Goal: Information Seeking & Learning: Learn about a topic

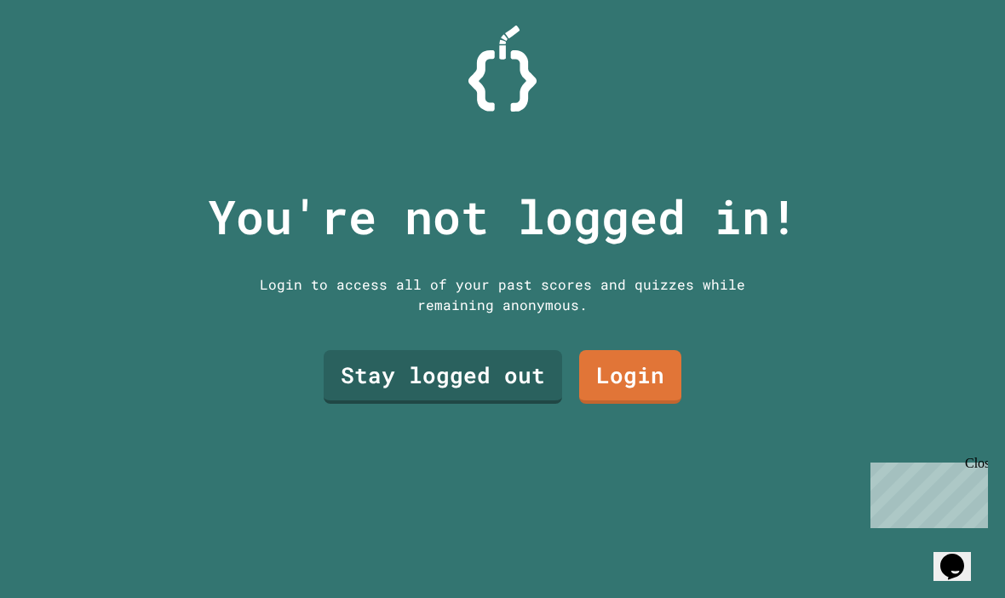
click at [518, 404] on link "Stay logged out" at bounding box center [443, 377] width 239 height 54
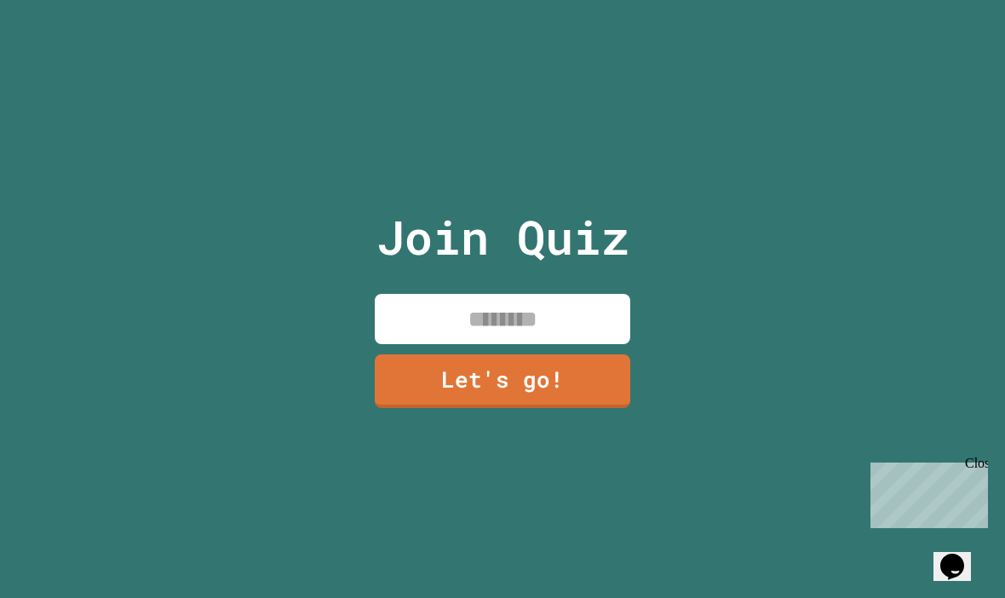
click at [602, 344] on input at bounding box center [503, 319] width 256 height 50
type input "****"
click at [587, 408] on link "Let's go!" at bounding box center [503, 381] width 256 height 54
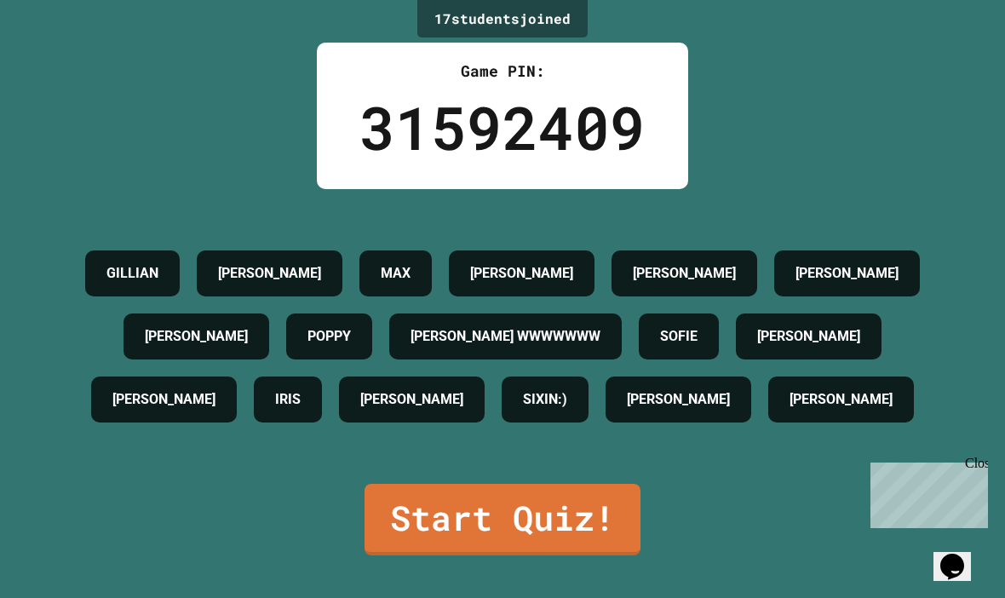
click at [590, 555] on link "Start Quiz!" at bounding box center [503, 520] width 276 height 72
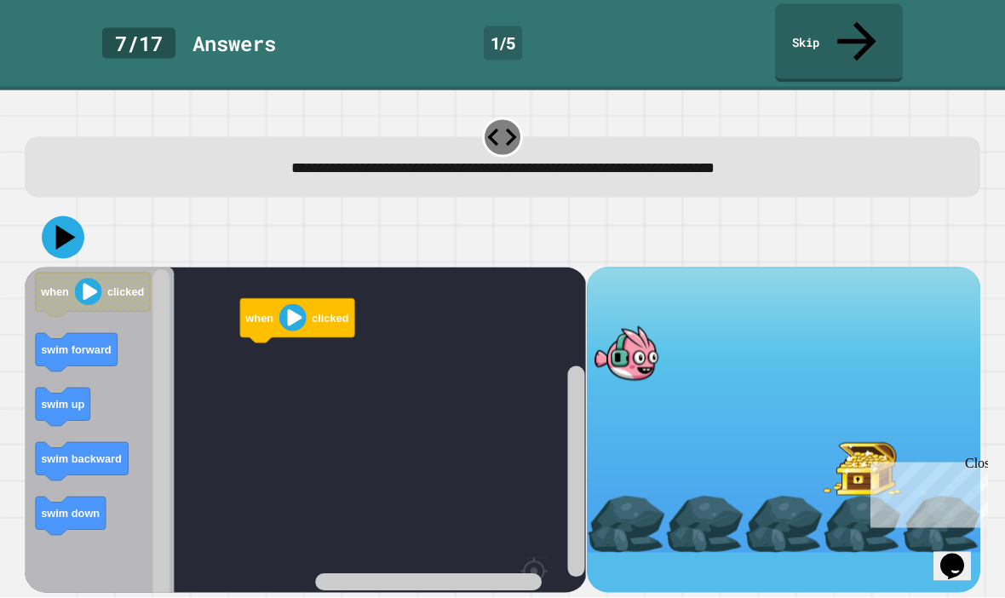
scroll to position [59, 0]
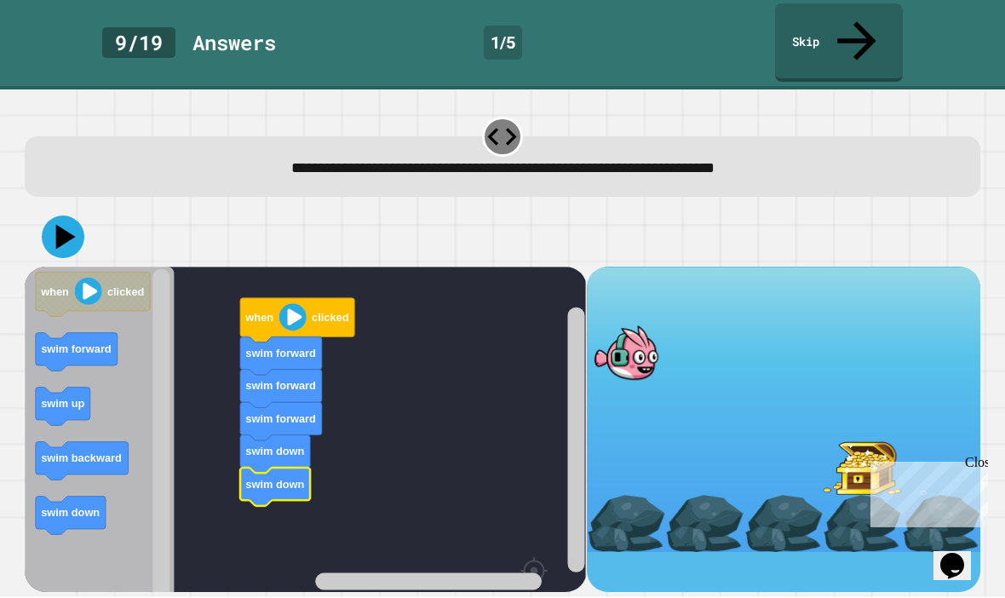
click at [68, 225] on icon at bounding box center [66, 237] width 20 height 25
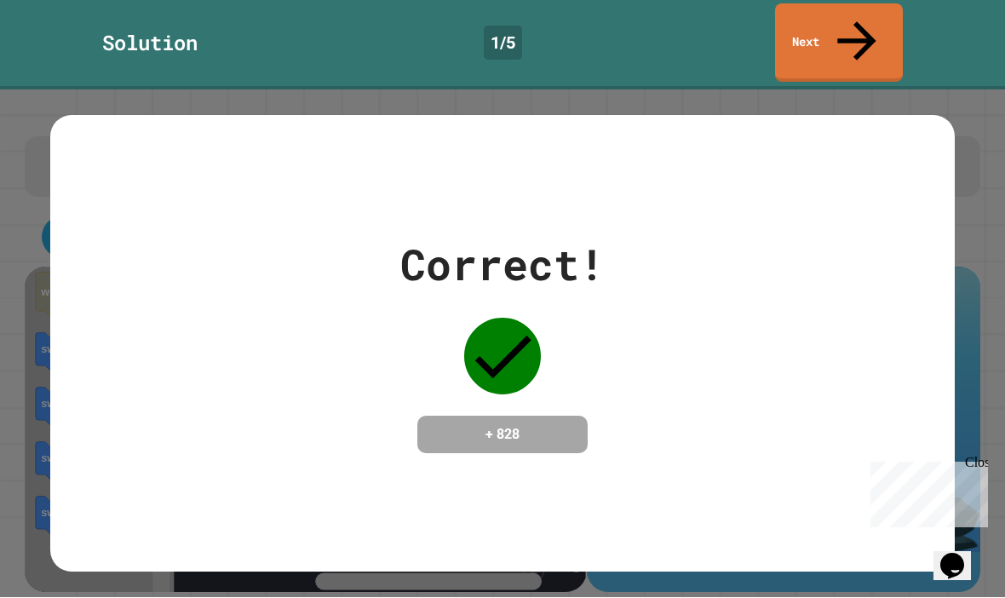
click at [994, 152] on div "Correct! + 828" at bounding box center [502, 344] width 1005 height 508
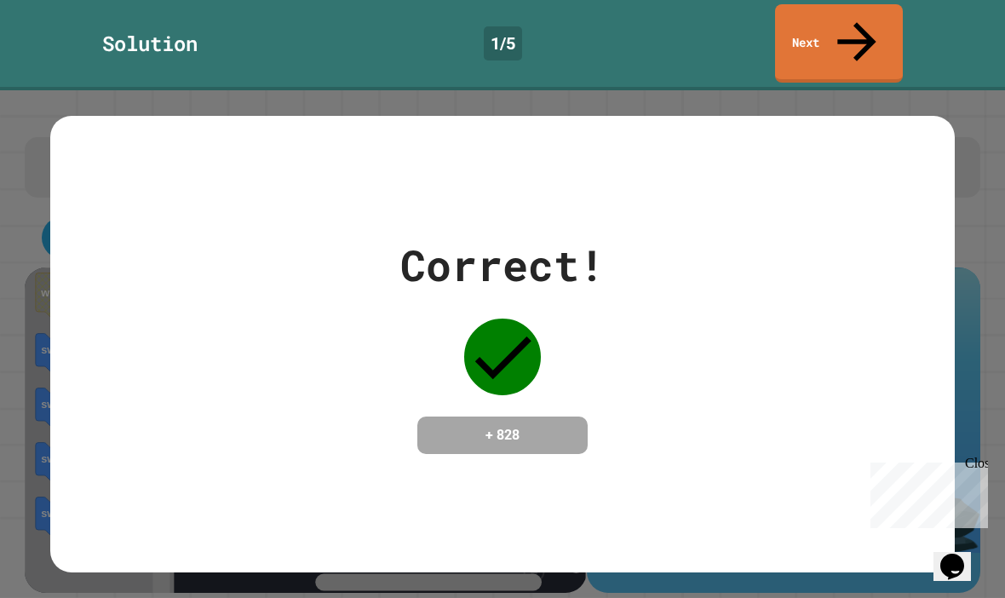
click at [851, 33] on link "Next" at bounding box center [839, 43] width 128 height 78
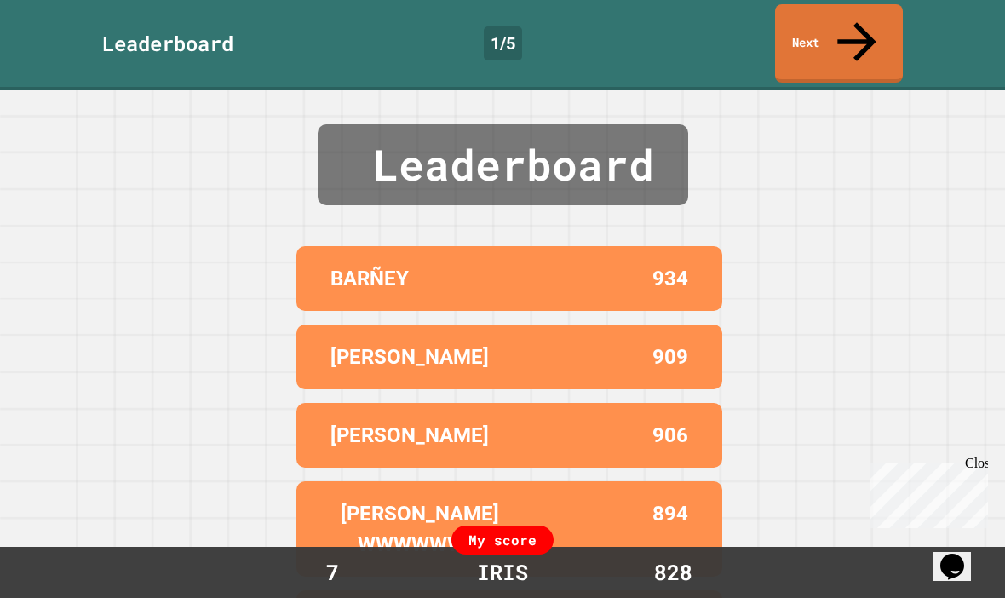
click at [873, 17] on link "Next" at bounding box center [839, 43] width 128 height 78
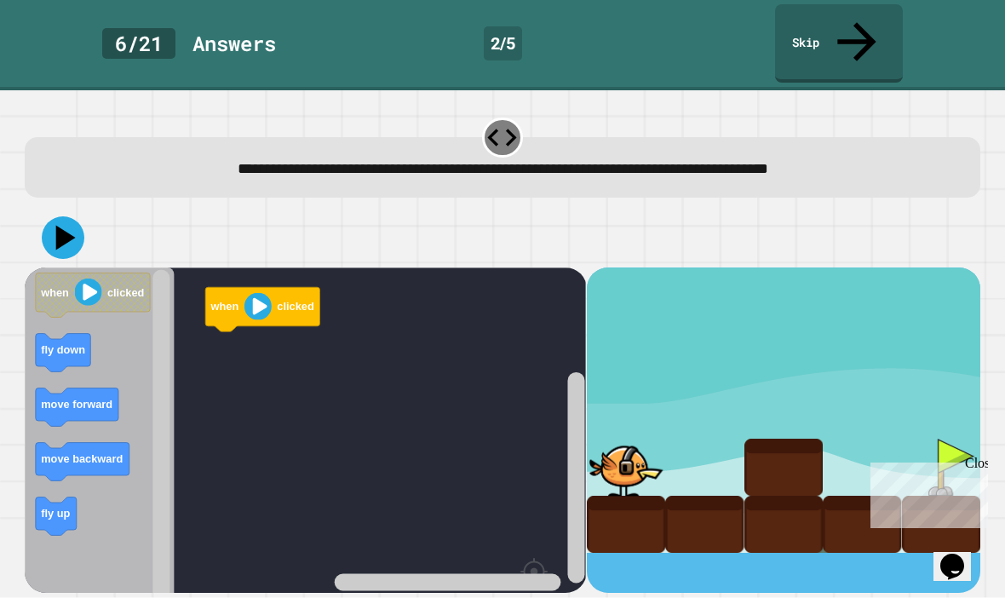
scroll to position [59, 0]
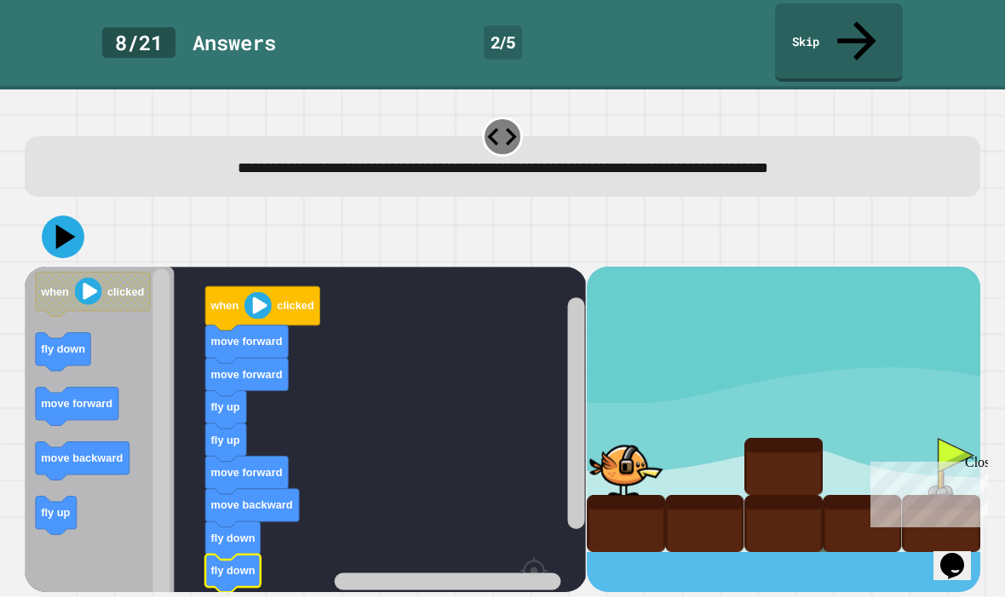
click at [49, 216] on icon at bounding box center [63, 237] width 43 height 43
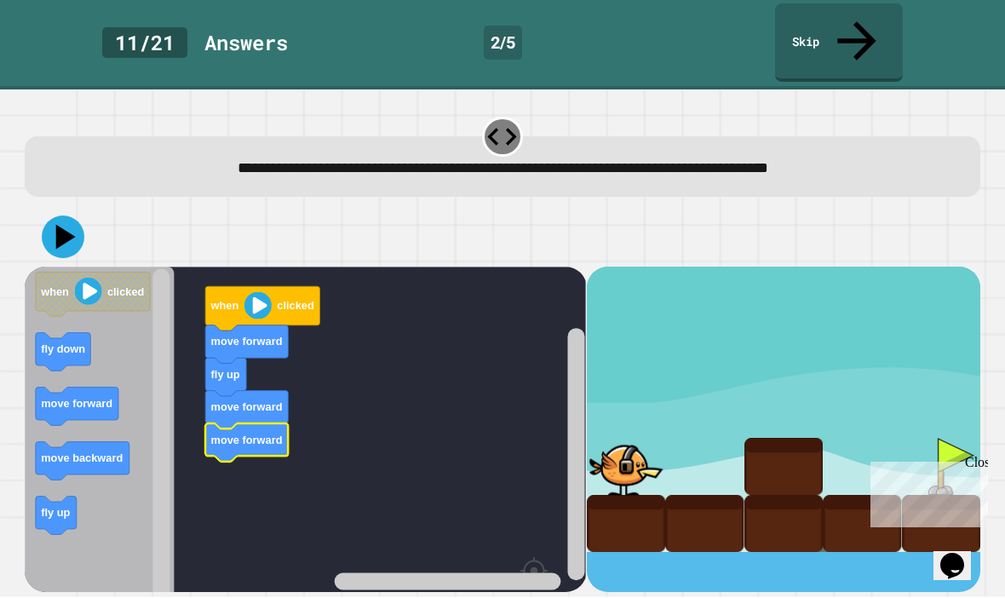
click at [51, 452] on text "move backward" at bounding box center [83, 458] width 82 height 13
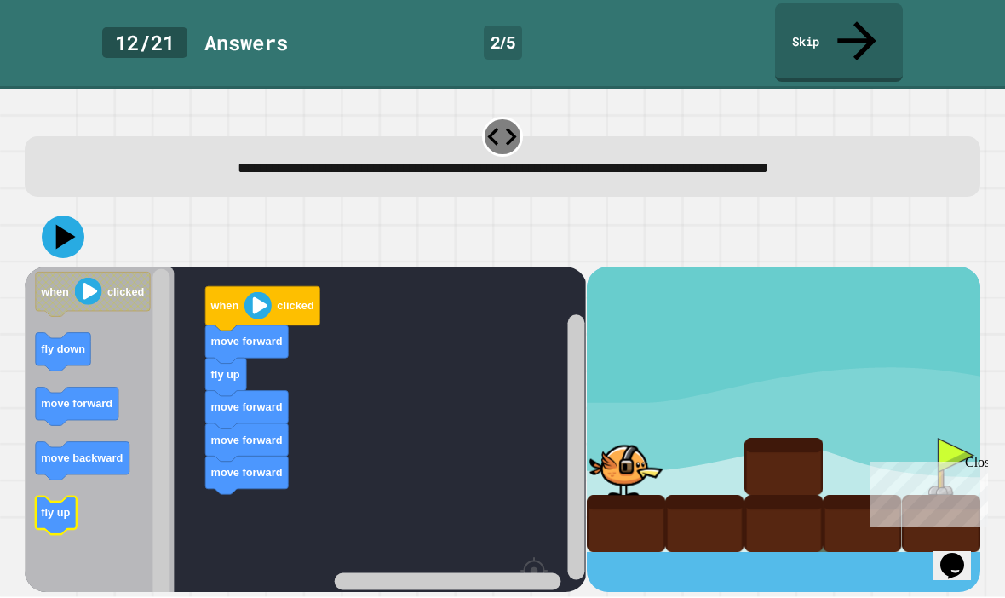
click at [54, 507] on text "fly up" at bounding box center [56, 513] width 29 height 13
click at [51, 216] on icon at bounding box center [63, 237] width 43 height 43
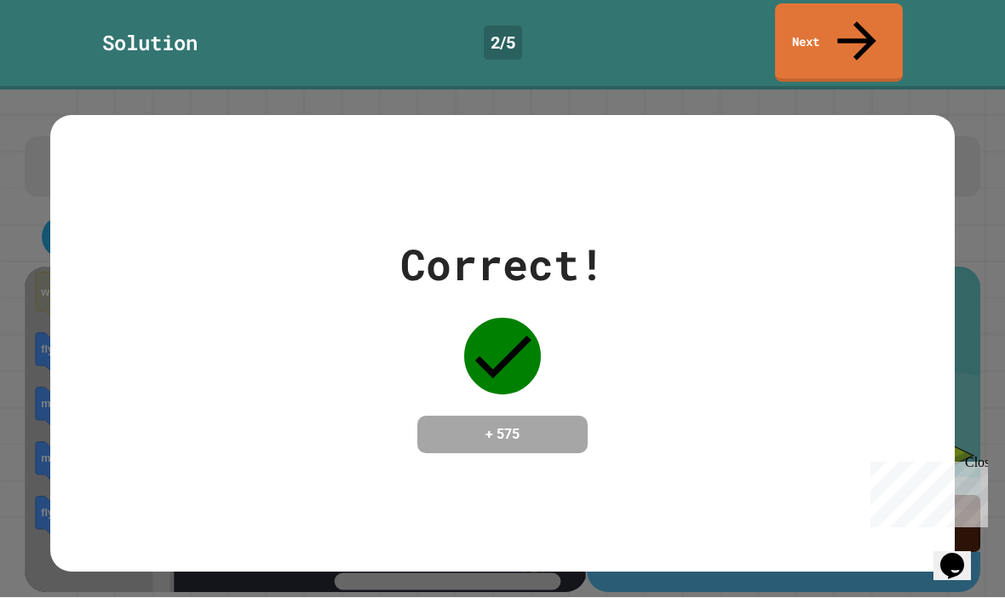
scroll to position [0, 0]
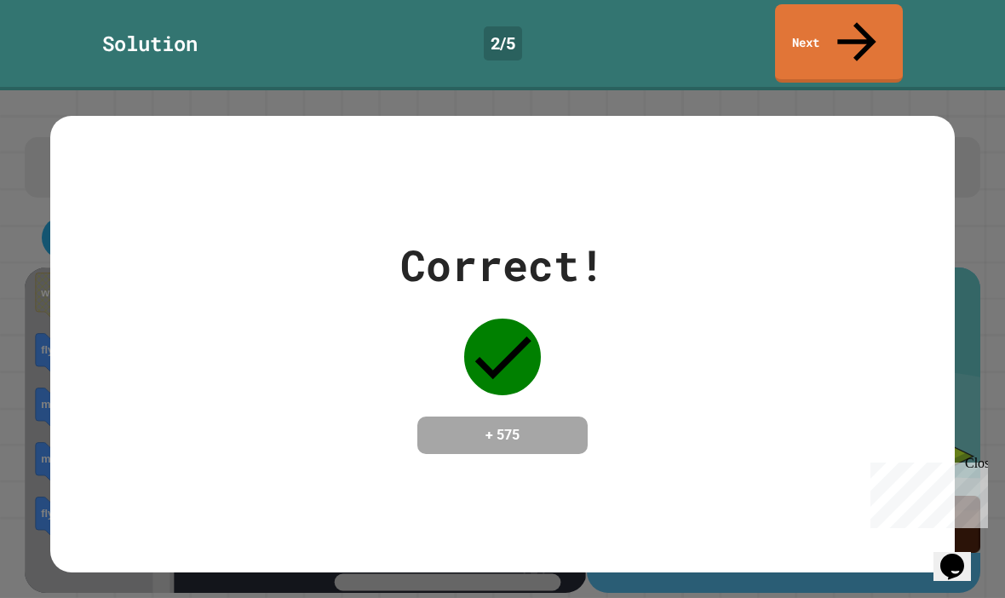
click at [868, 20] on link "Next" at bounding box center [839, 43] width 128 height 78
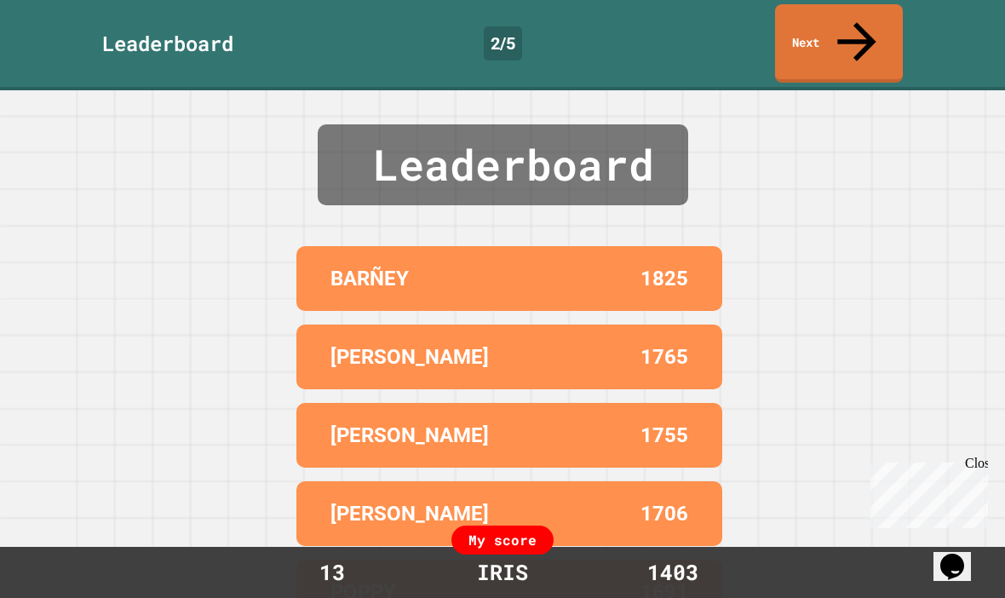
click at [869, 28] on link "Next" at bounding box center [839, 43] width 128 height 78
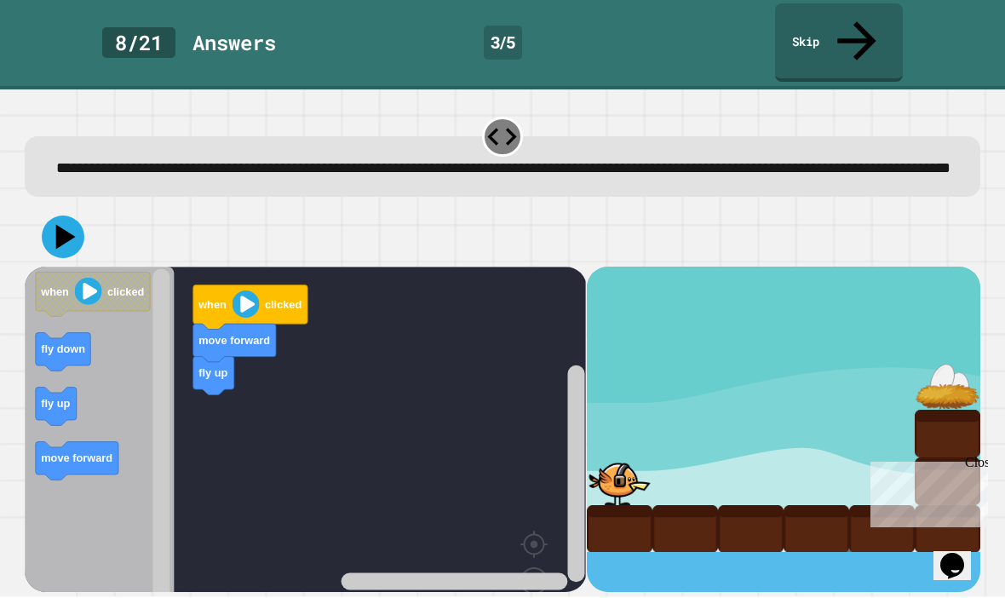
scroll to position [59, 0]
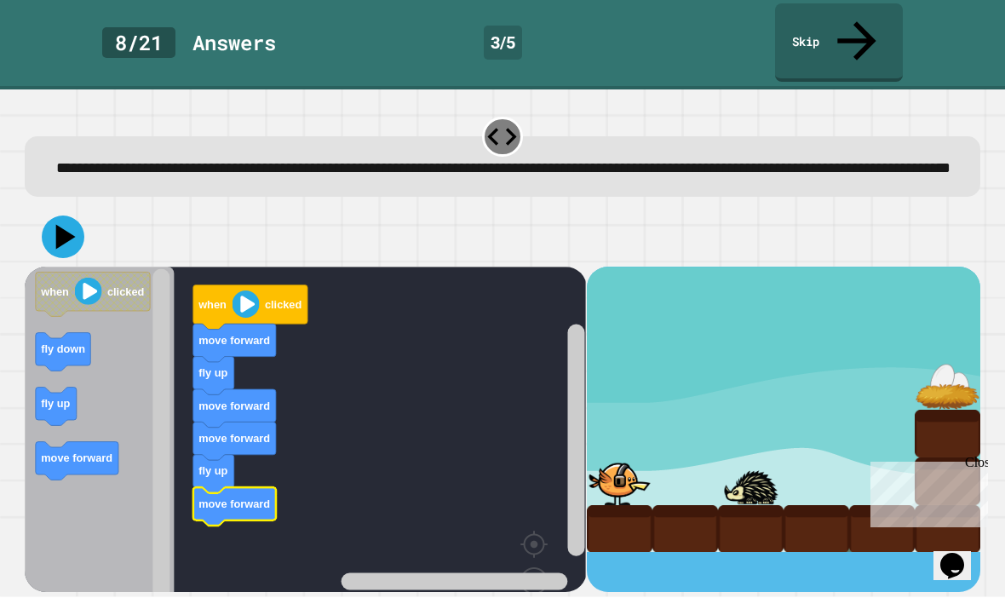
click at [62, 216] on icon at bounding box center [63, 237] width 43 height 43
click at [866, 315] on div at bounding box center [882, 339] width 66 height 48
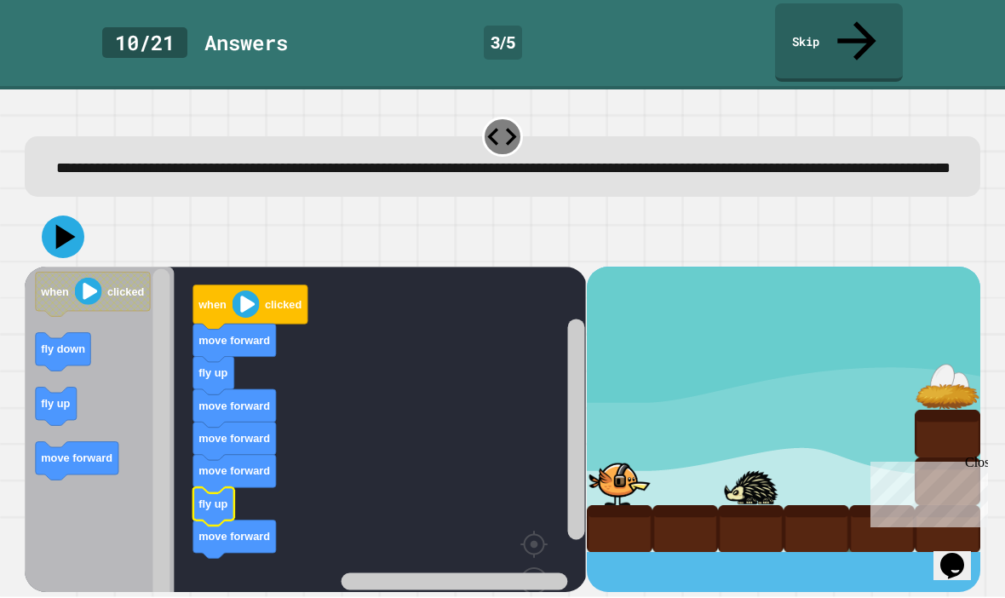
click at [69, 216] on icon at bounding box center [63, 237] width 43 height 43
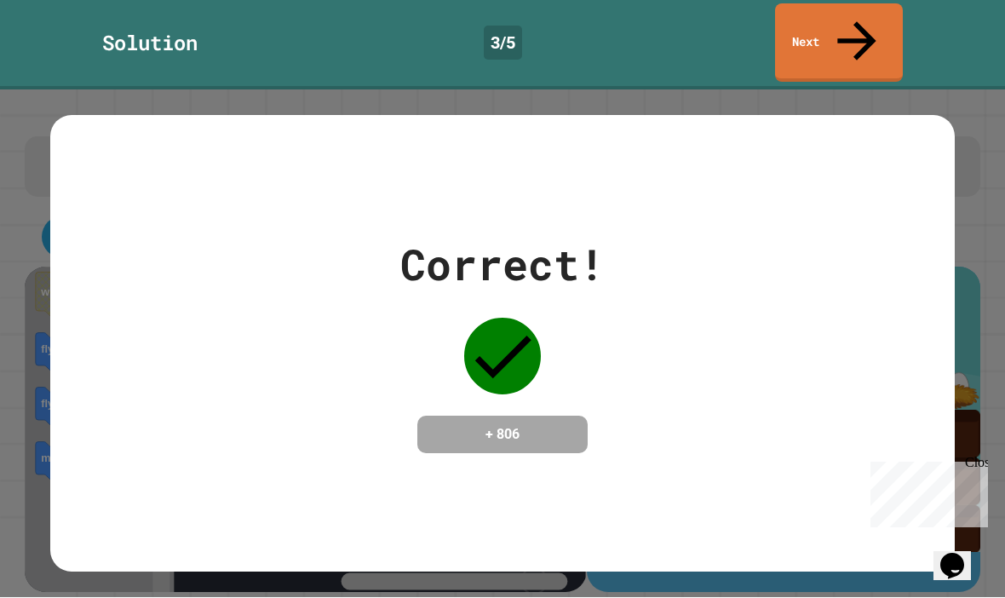
scroll to position [0, 0]
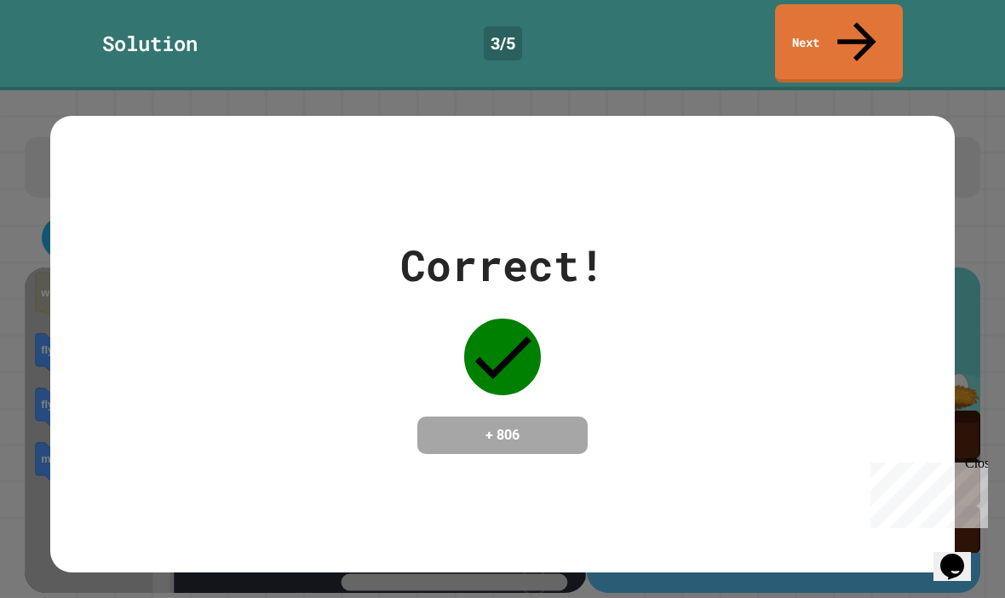
click at [857, 20] on icon at bounding box center [857, 42] width 58 height 58
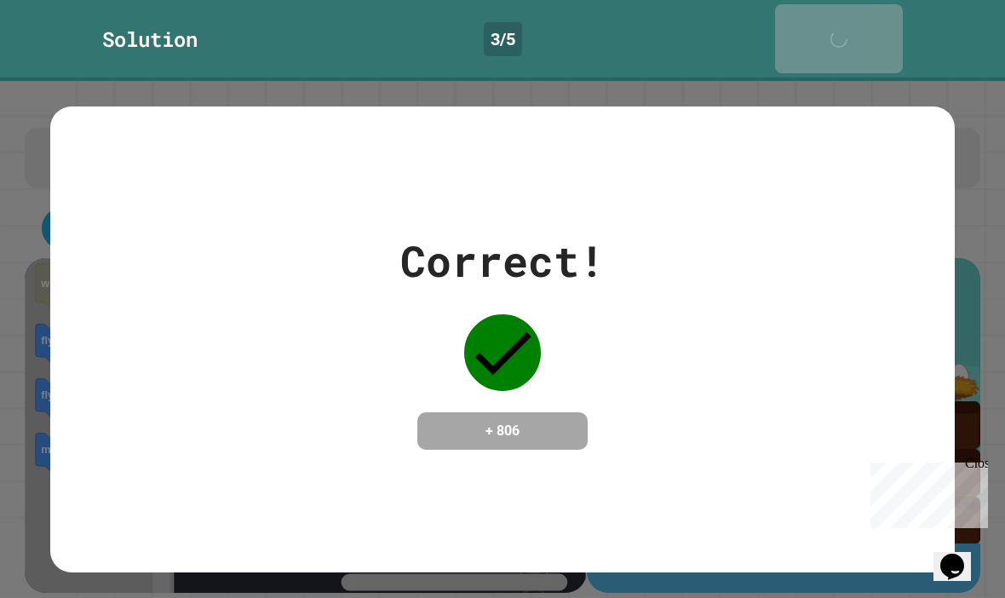
click at [860, 31] on icon at bounding box center [843, 48] width 34 height 34
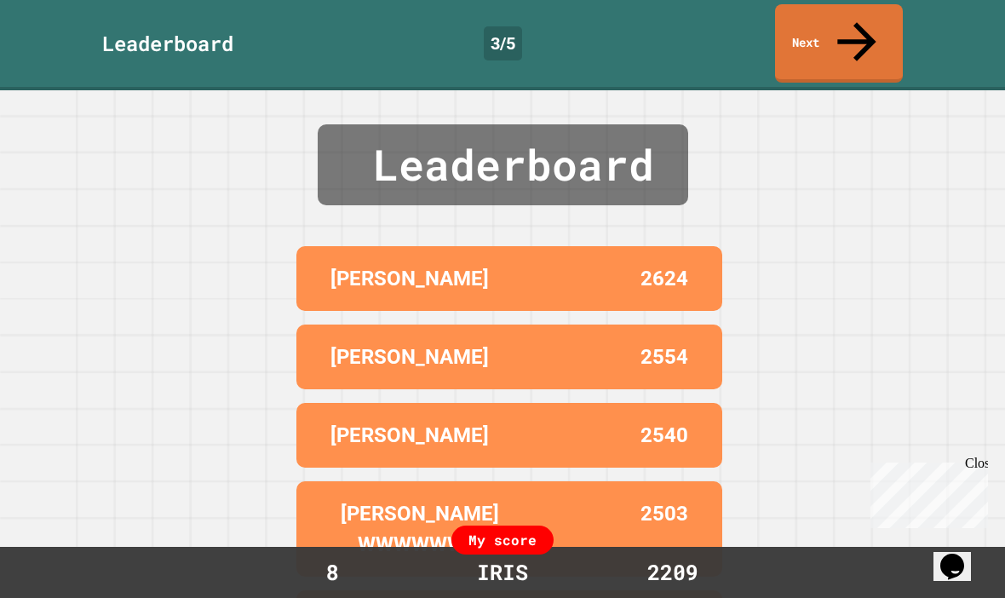
click at [853, 13] on icon at bounding box center [857, 42] width 58 height 58
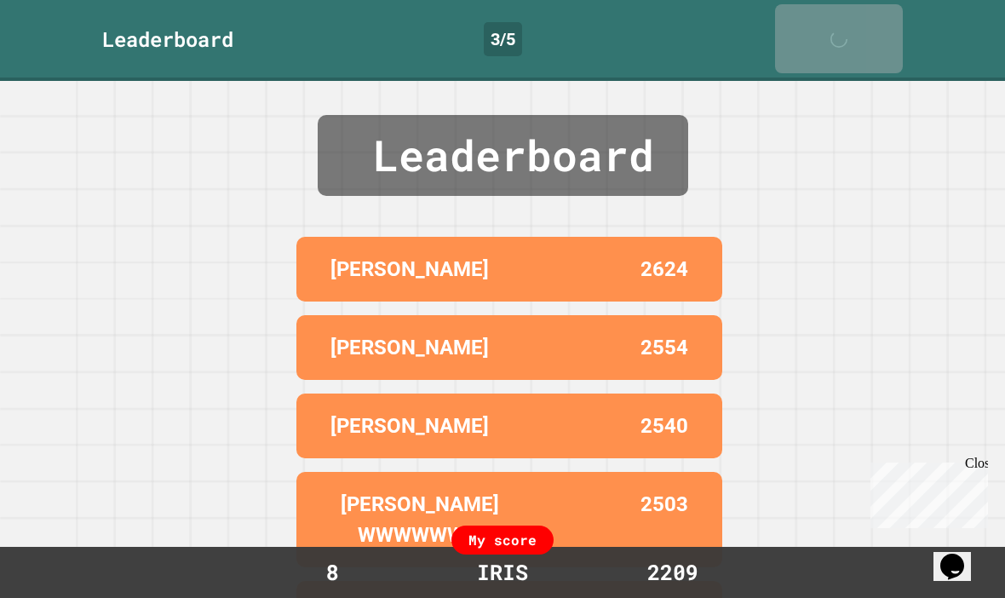
click at [854, 12] on link "Next" at bounding box center [839, 38] width 128 height 69
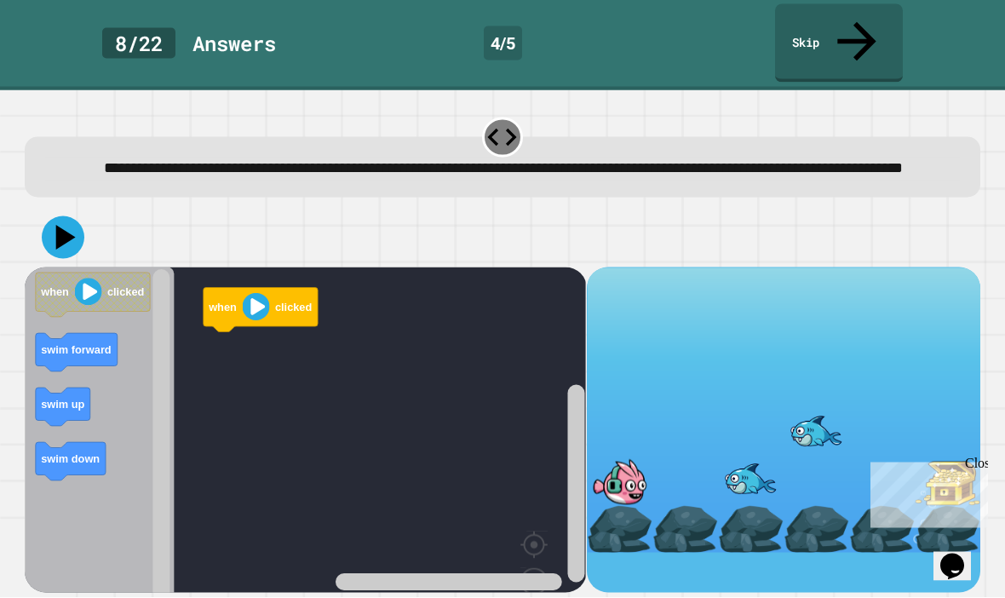
scroll to position [59, 0]
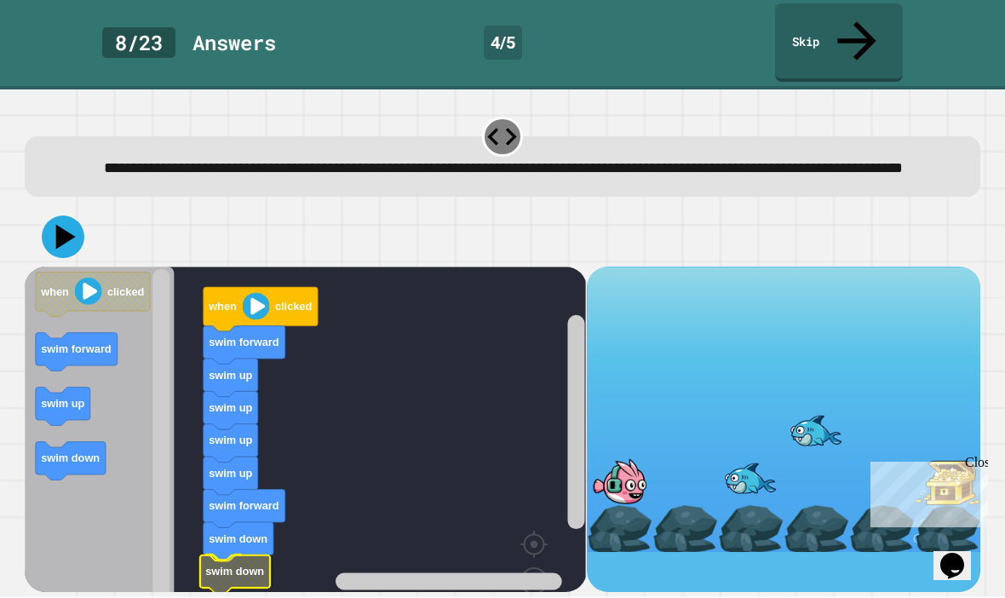
click at [248, 566] on text "swim down" at bounding box center [235, 572] width 59 height 13
click at [60, 225] on icon at bounding box center [66, 237] width 20 height 25
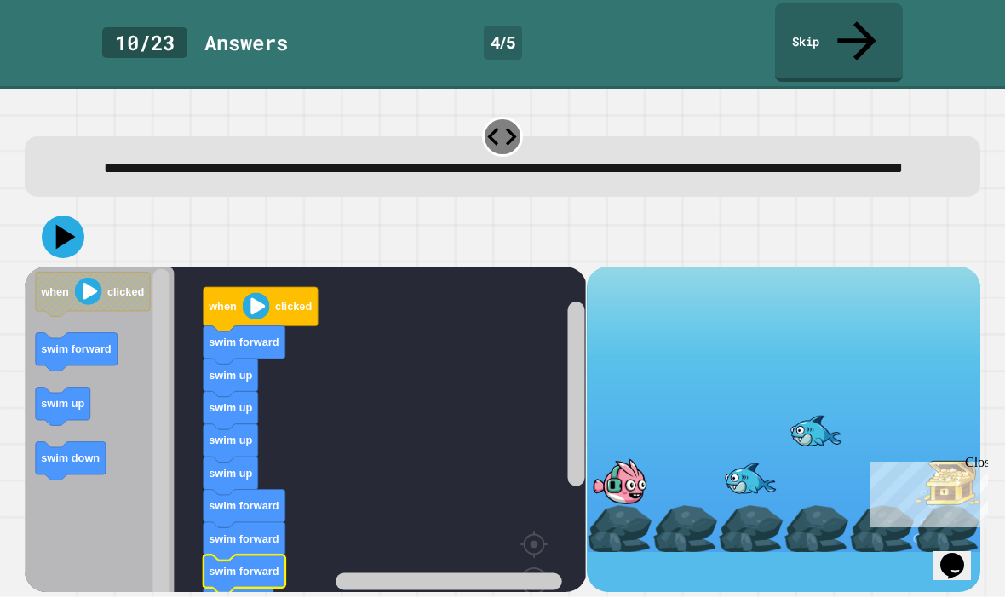
click at [67, 216] on icon at bounding box center [63, 237] width 43 height 43
click at [45, 216] on button at bounding box center [63, 237] width 43 height 43
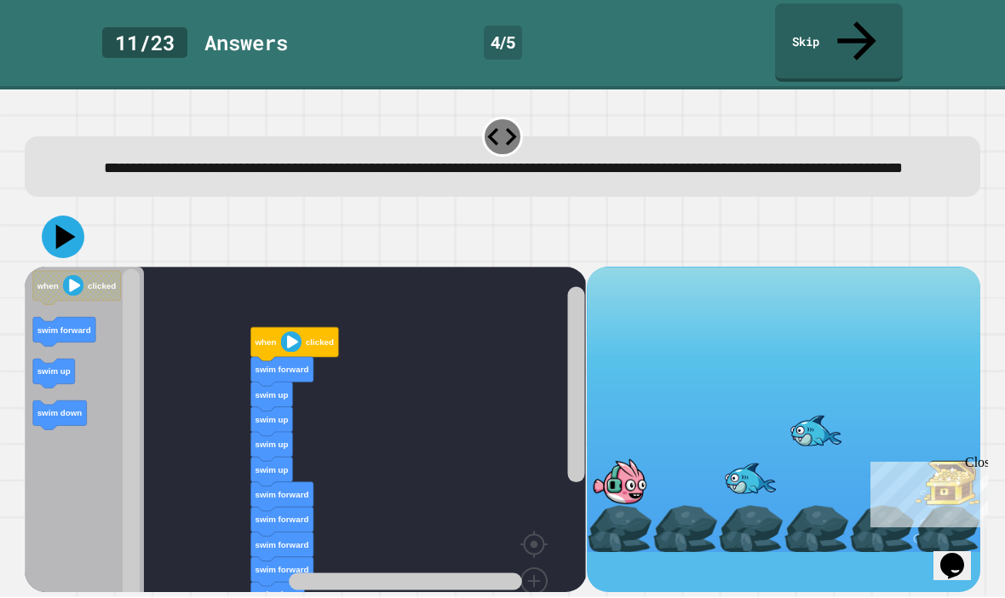
click at [57, 216] on icon at bounding box center [63, 237] width 43 height 43
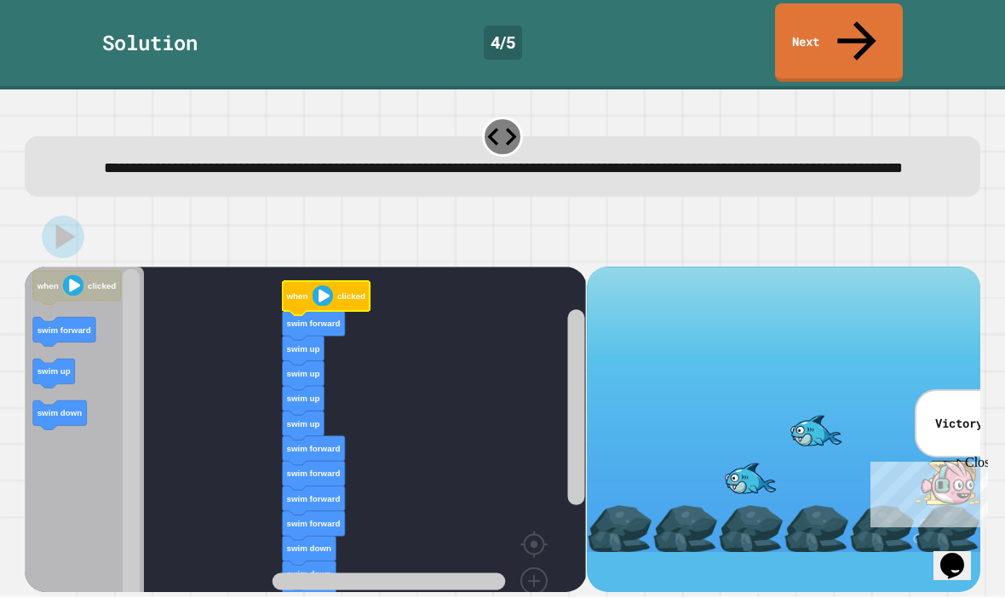
scroll to position [0, 0]
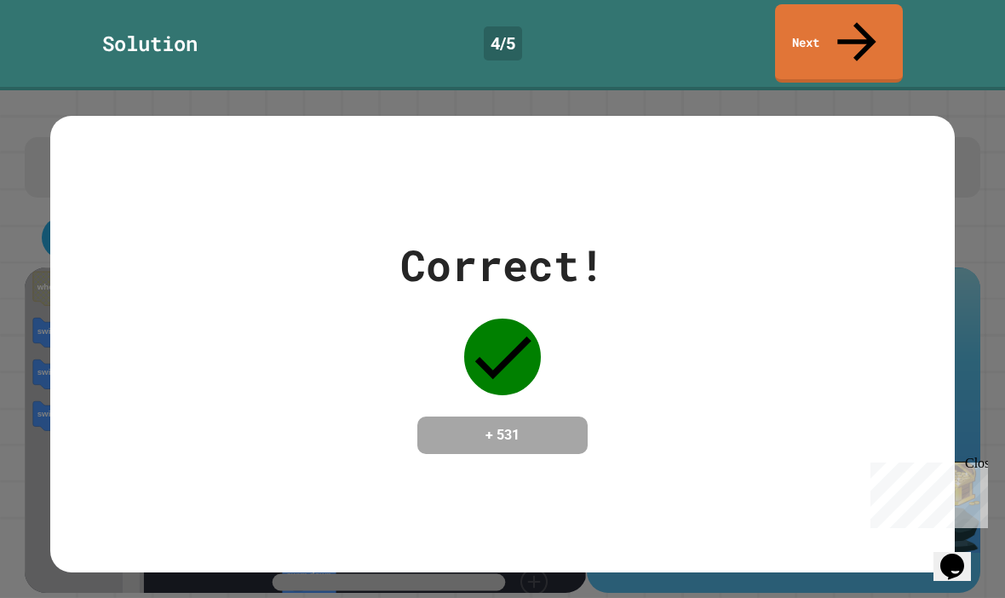
click at [831, 14] on link "Next" at bounding box center [839, 43] width 128 height 78
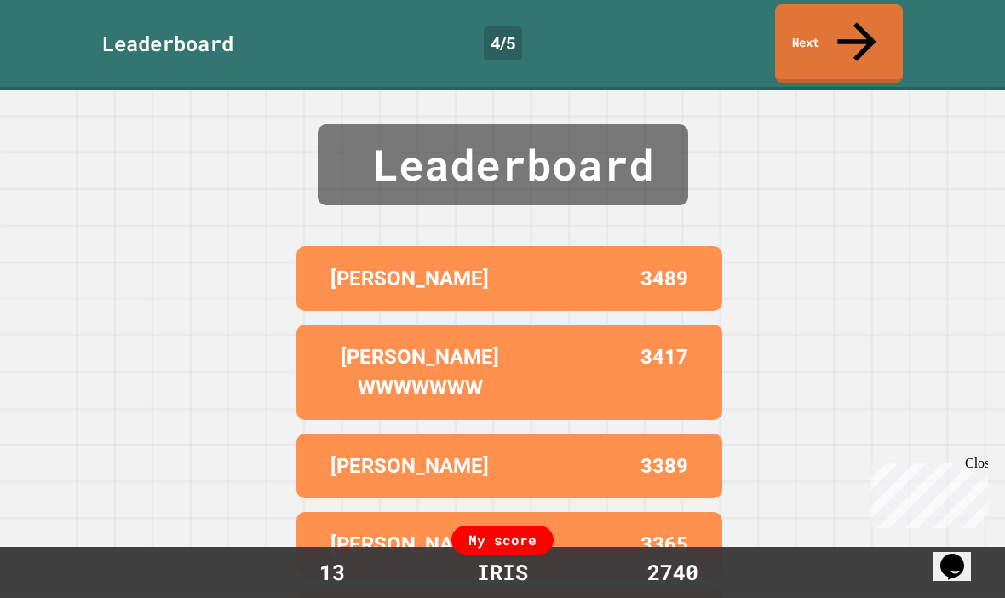
click at [845, 28] on link "Next" at bounding box center [839, 43] width 128 height 78
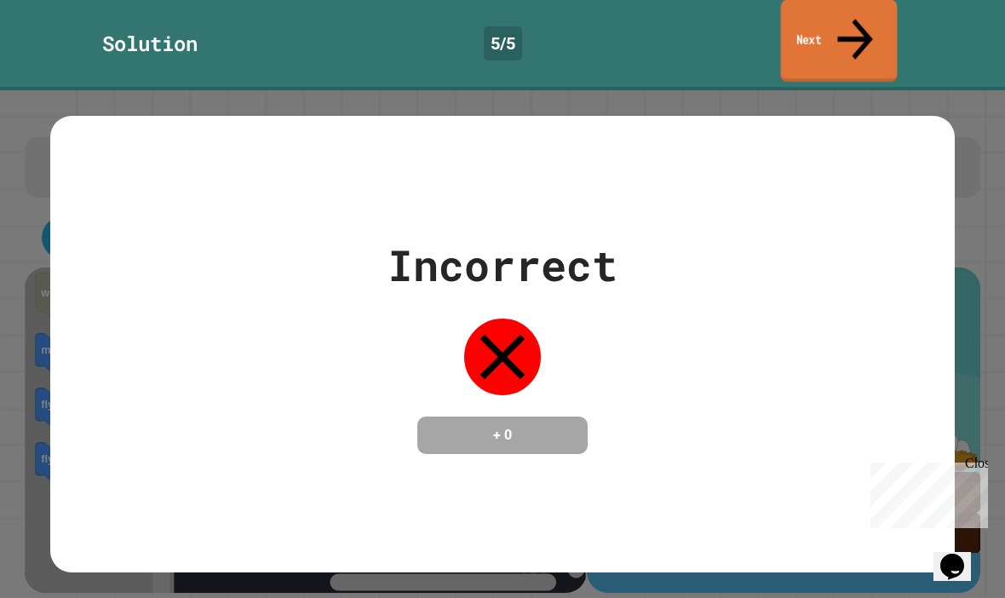
click at [808, 11] on link "Next" at bounding box center [839, 41] width 117 height 83
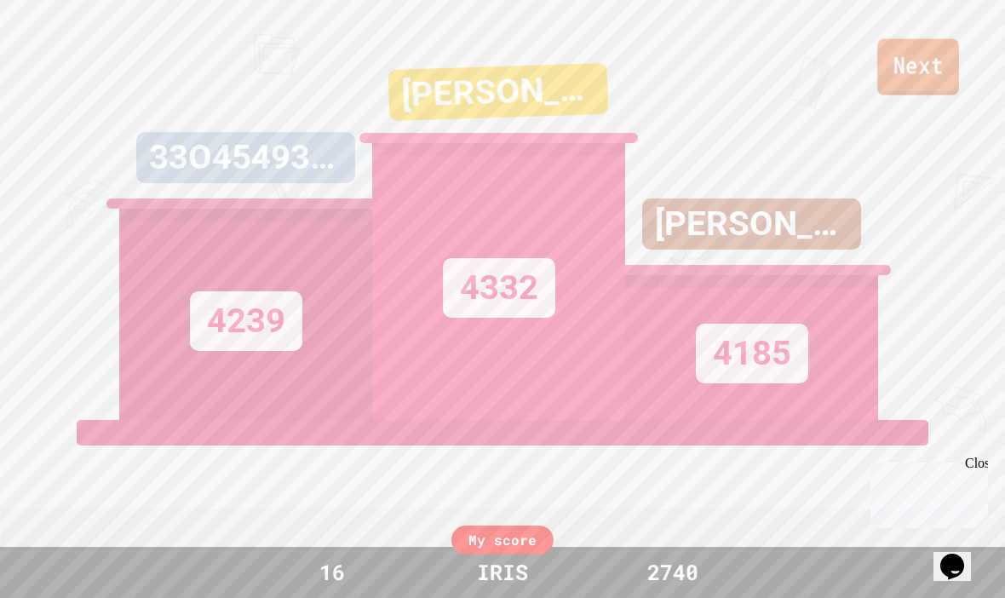
click at [918, 87] on link "Next" at bounding box center [919, 67] width 82 height 56
